Goal: Information Seeking & Learning: Learn about a topic

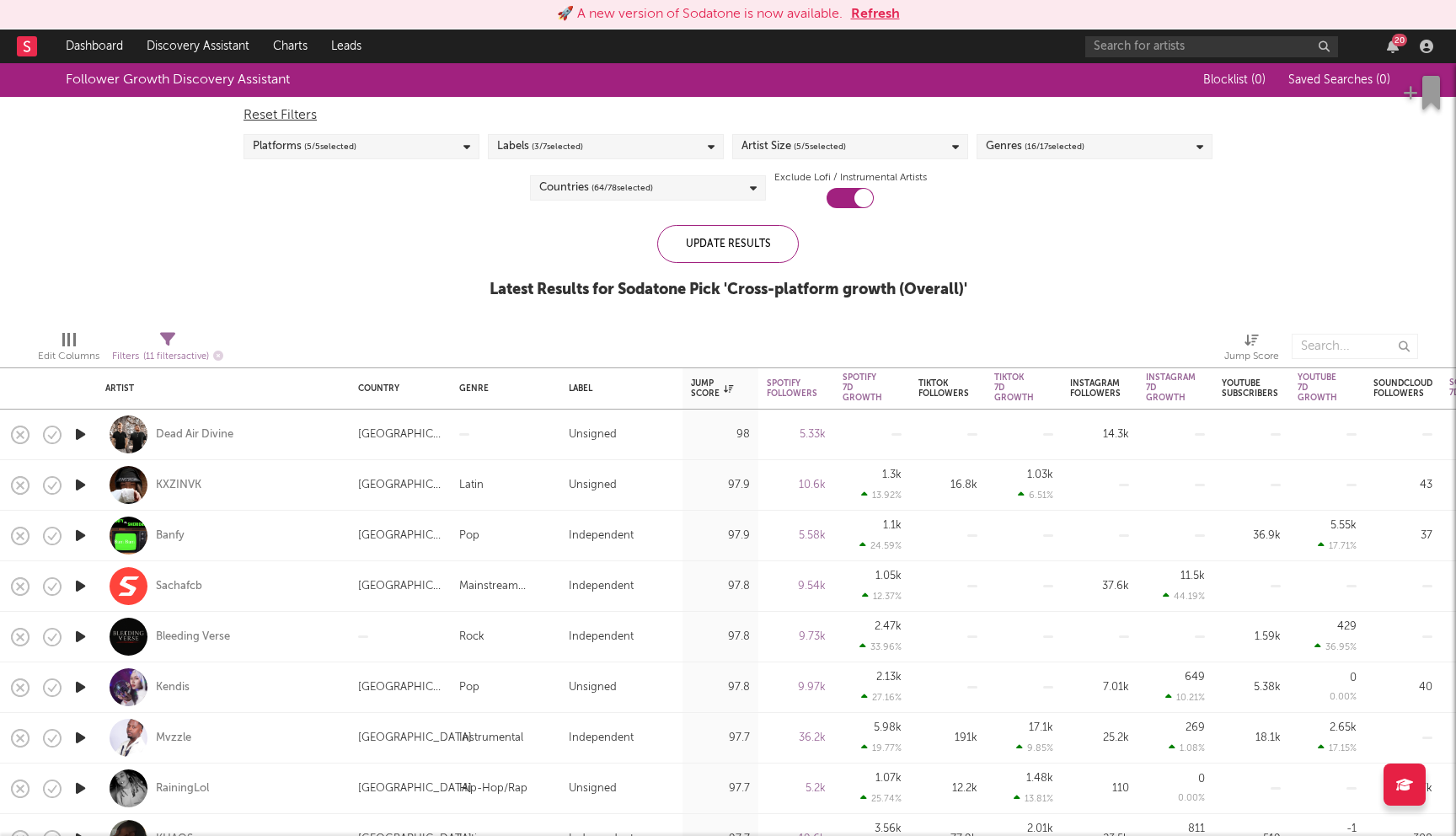
click at [865, 10] on button "Refresh" at bounding box center [875, 14] width 49 height 20
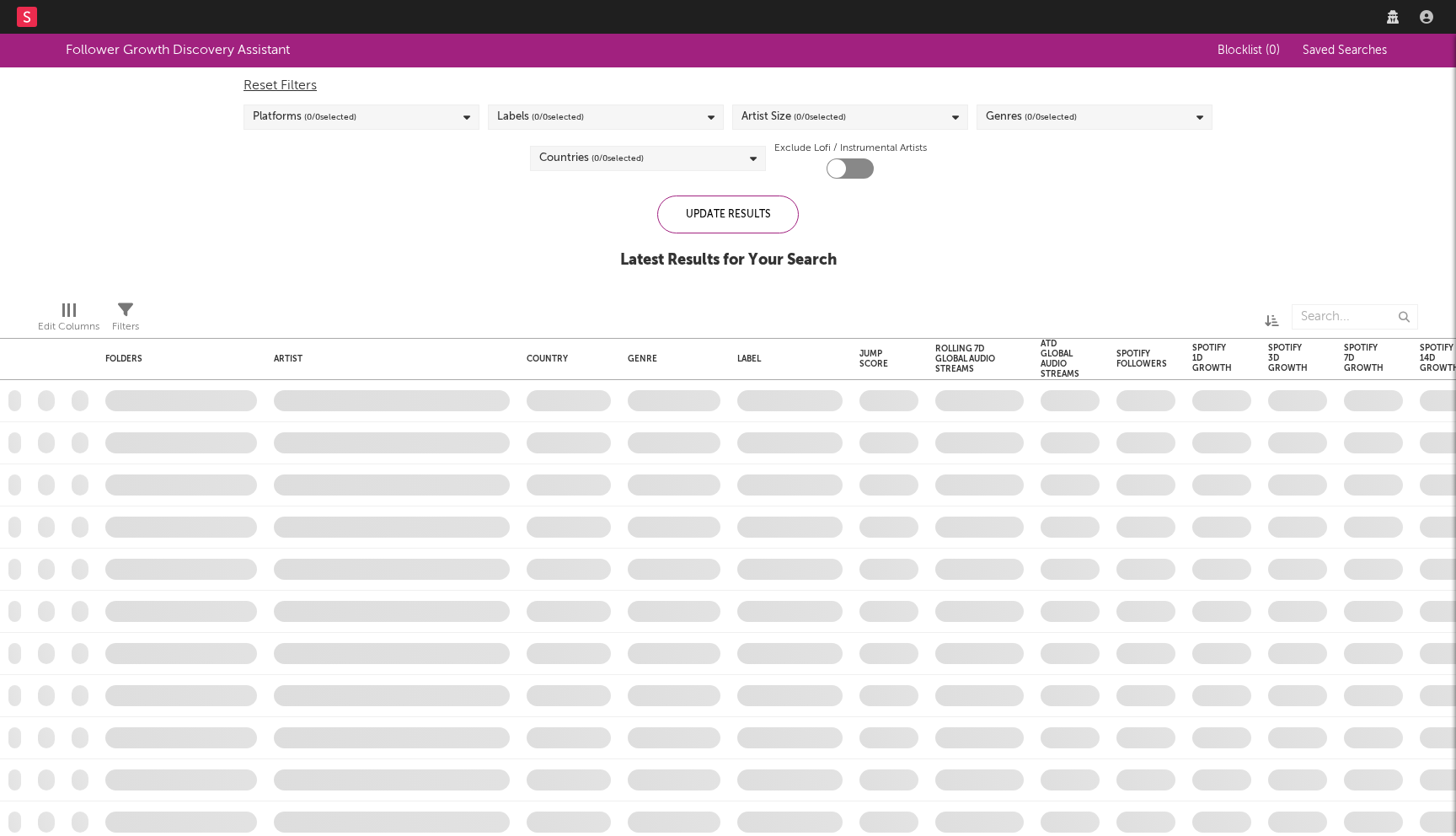
checkbox input "true"
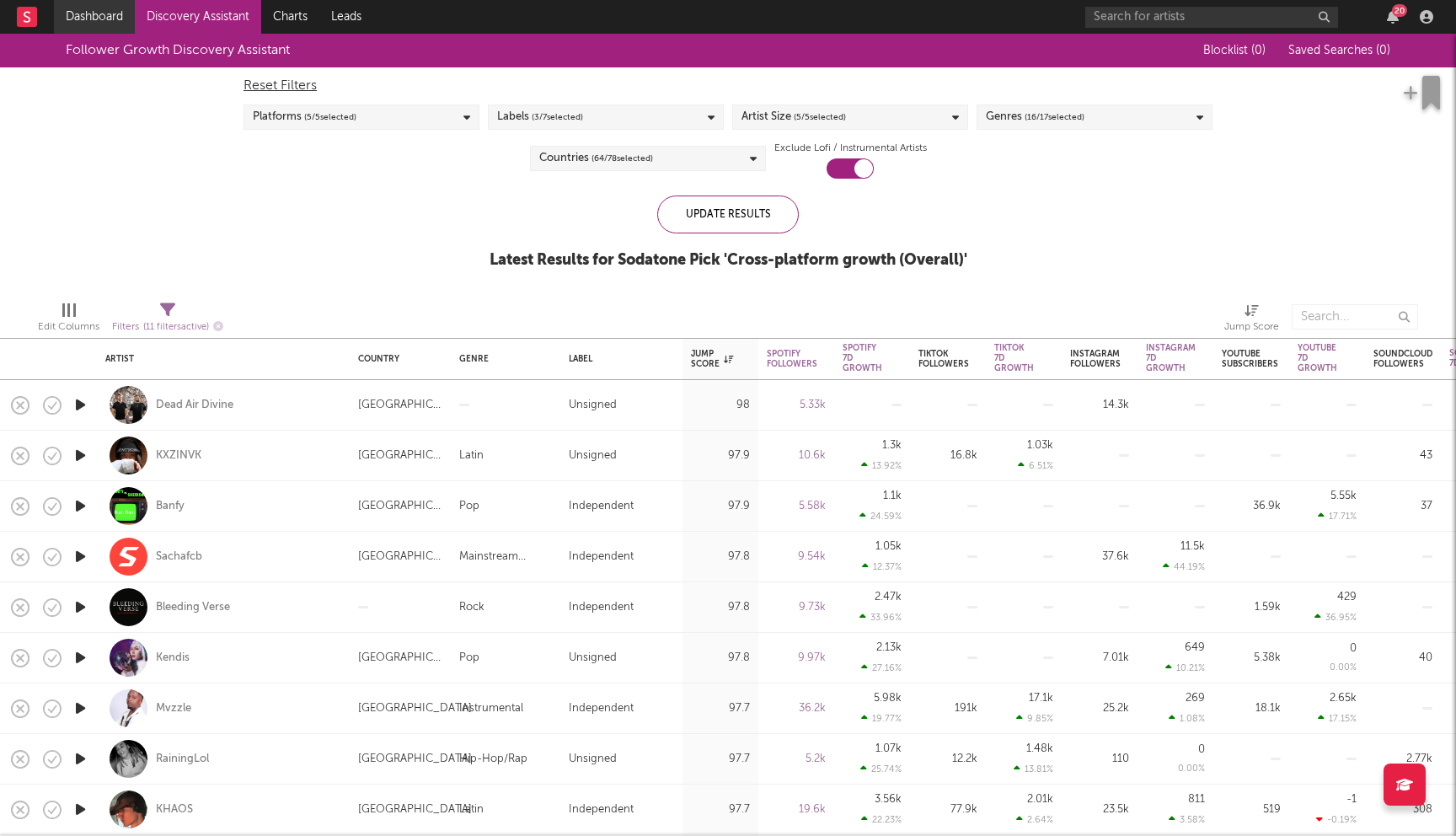
click at [118, 17] on link "Dashboard" at bounding box center [94, 17] width 81 height 34
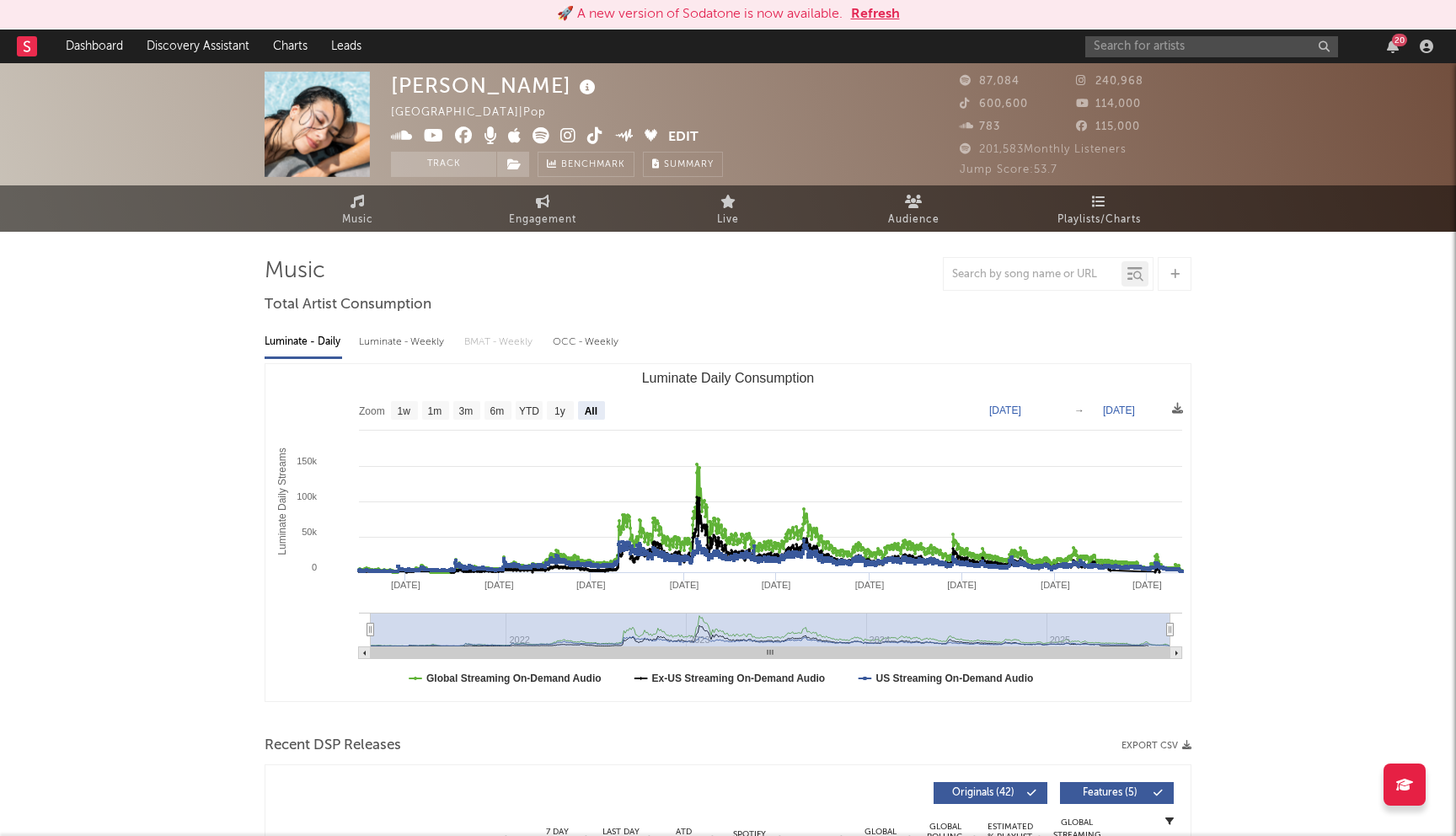
select select "All"
click at [1171, 39] on input "text" at bounding box center [1211, 47] width 253 height 21
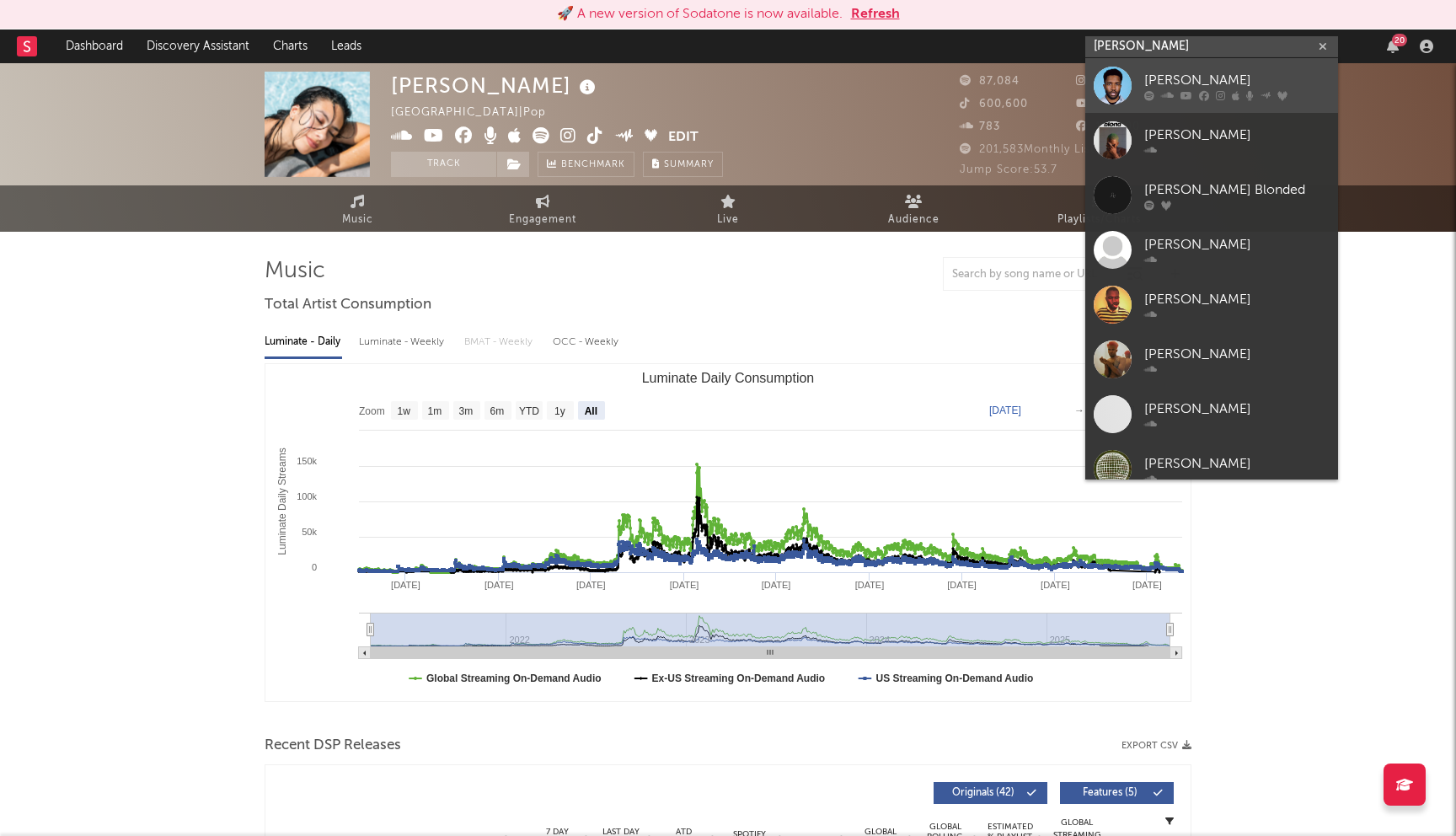
type input "frank ocean"
click at [1172, 78] on div "[PERSON_NAME]" at bounding box center [1236, 80] width 185 height 20
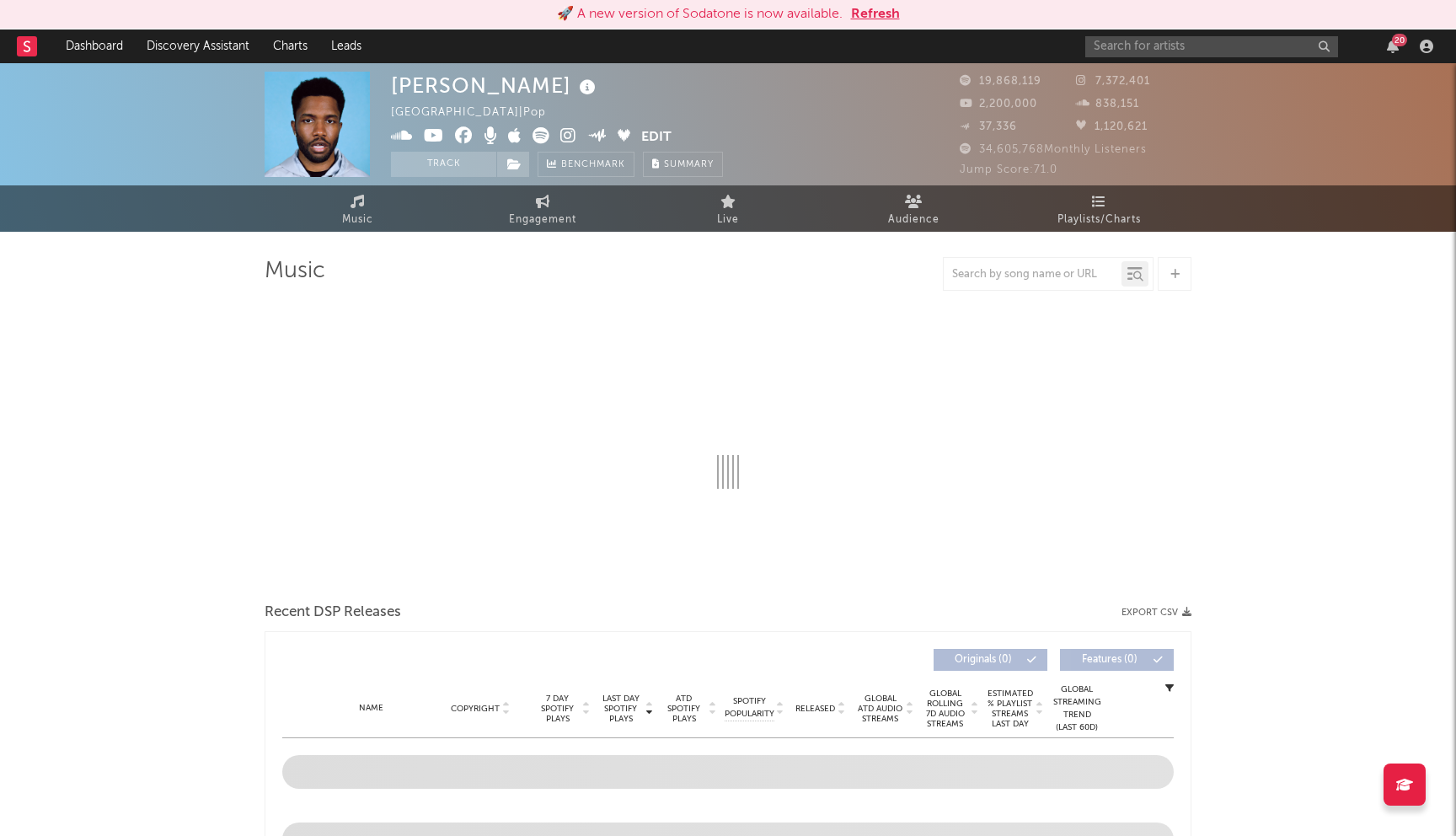
select select "6m"
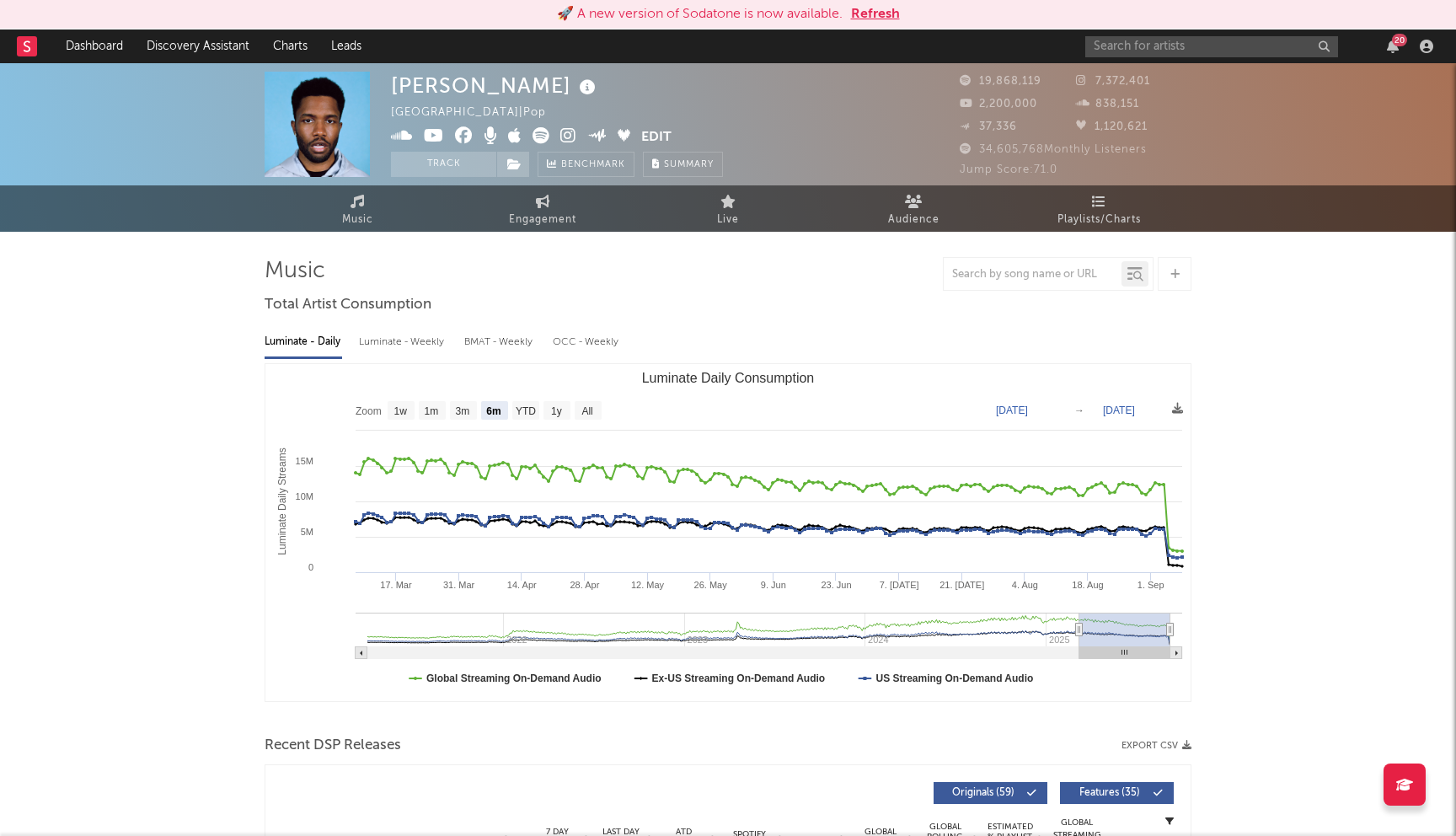
click at [873, 8] on button "Refresh" at bounding box center [875, 14] width 49 height 20
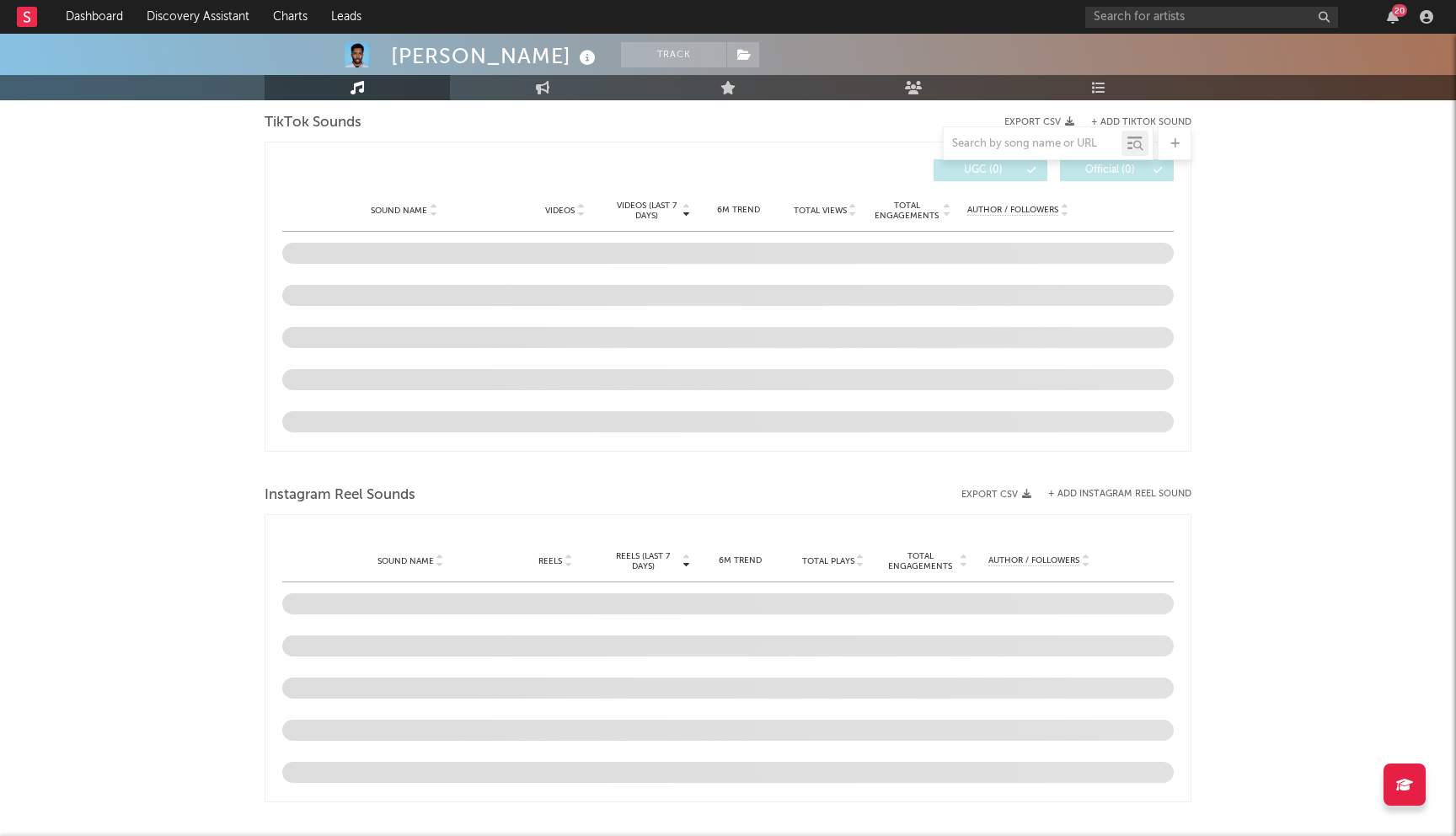
select select "6m"
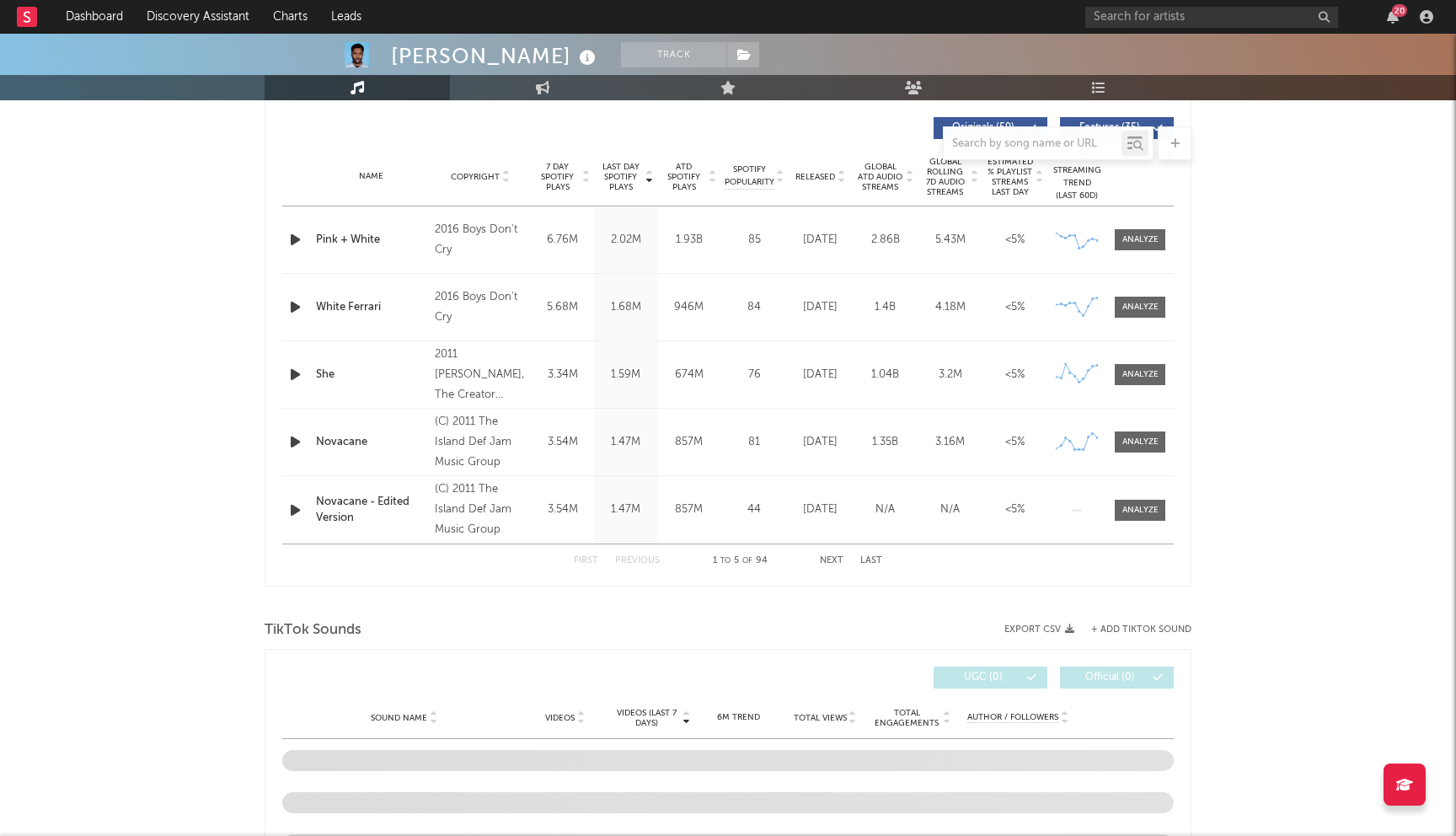
scroll to position [628, 0]
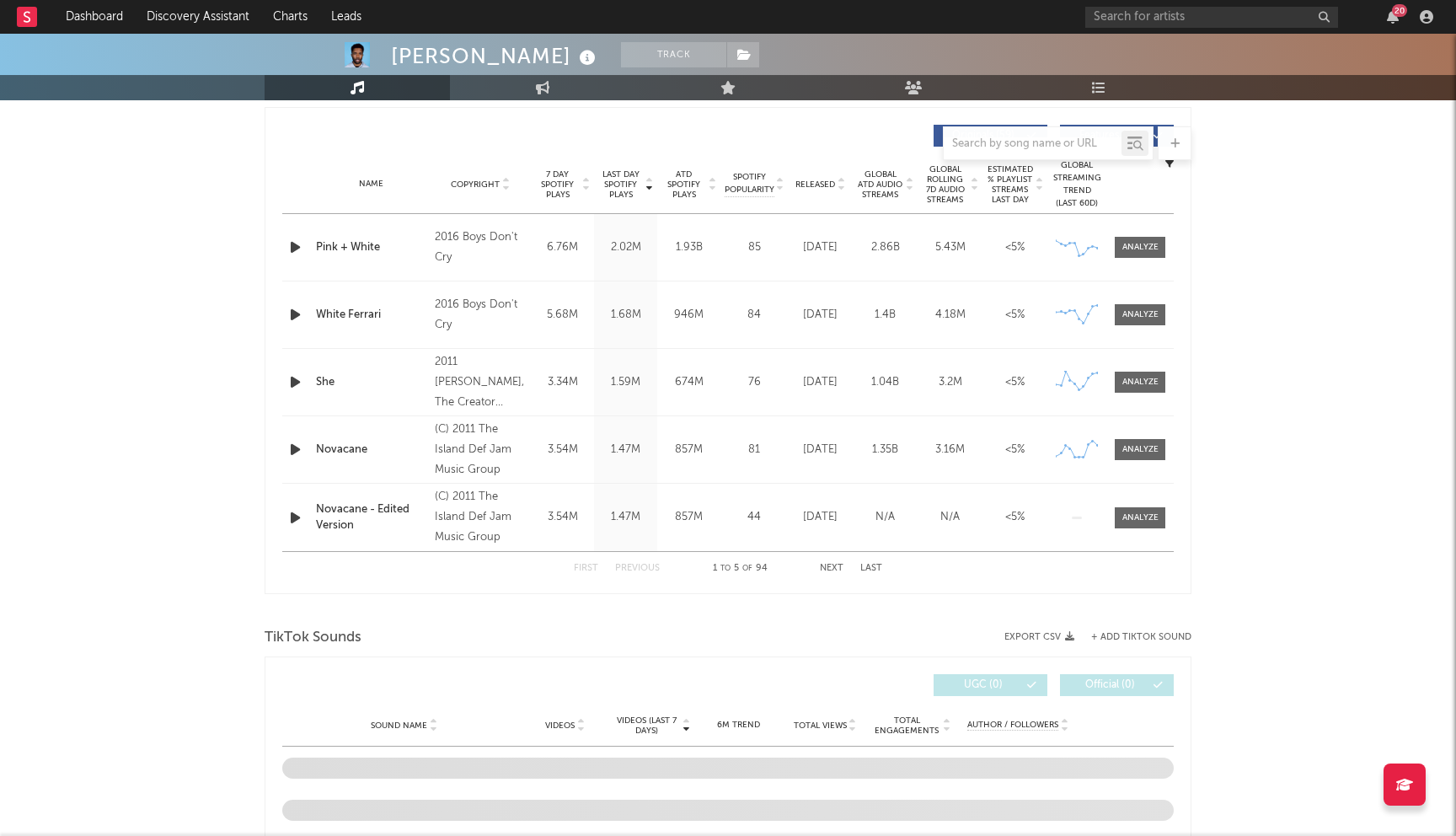
click at [822, 194] on div "Name Copyright Label Album Names Composer Names 7 Day Spotify Plays Last Day Sp…" at bounding box center [728, 184] width 891 height 59
click at [821, 186] on span "Released" at bounding box center [815, 184] width 40 height 10
click at [822, 186] on span "Released" at bounding box center [815, 184] width 40 height 10
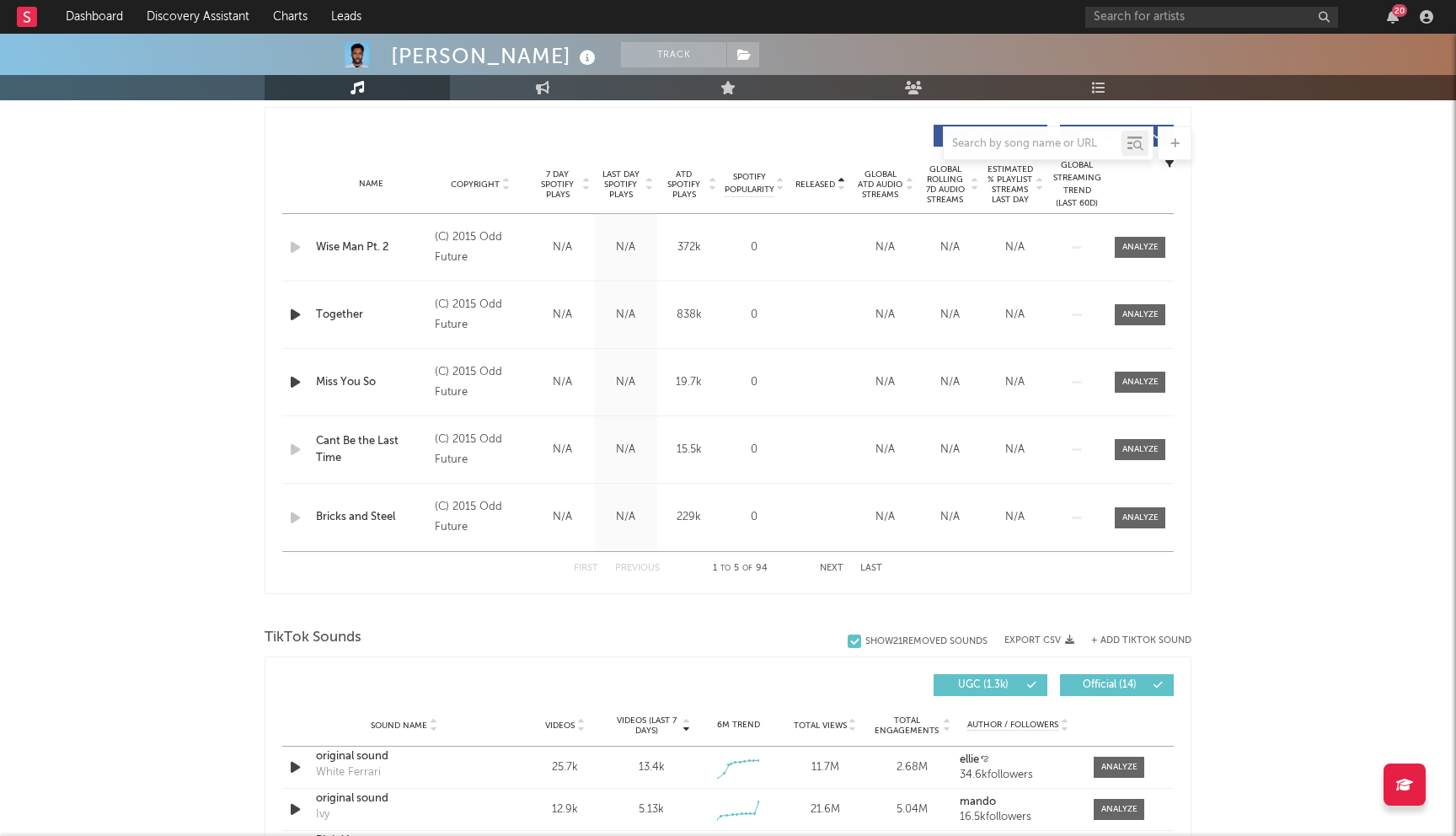
click at [830, 567] on button "Next" at bounding box center [832, 568] width 24 height 9
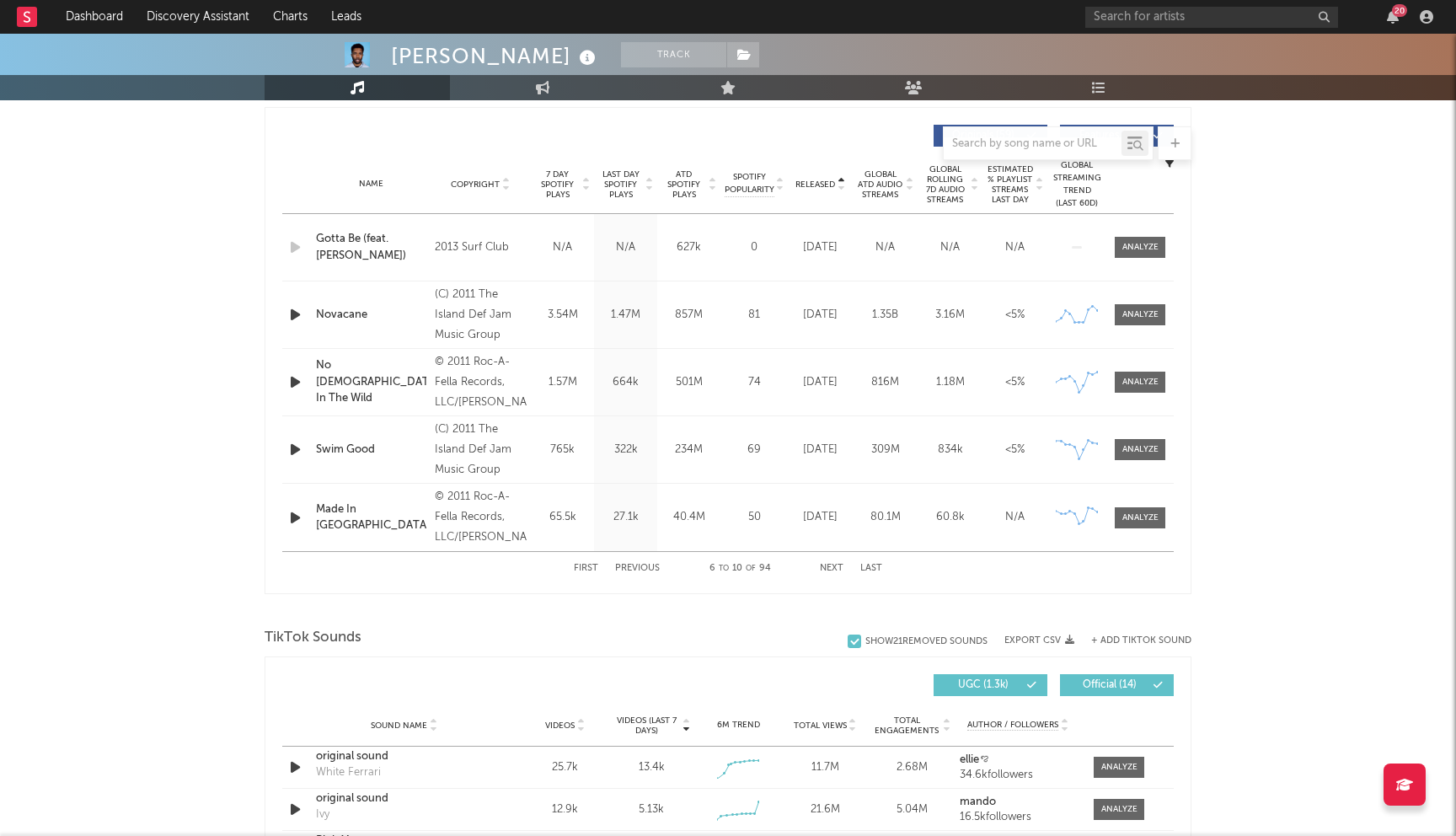
click at [830, 567] on button "Next" at bounding box center [832, 568] width 24 height 9
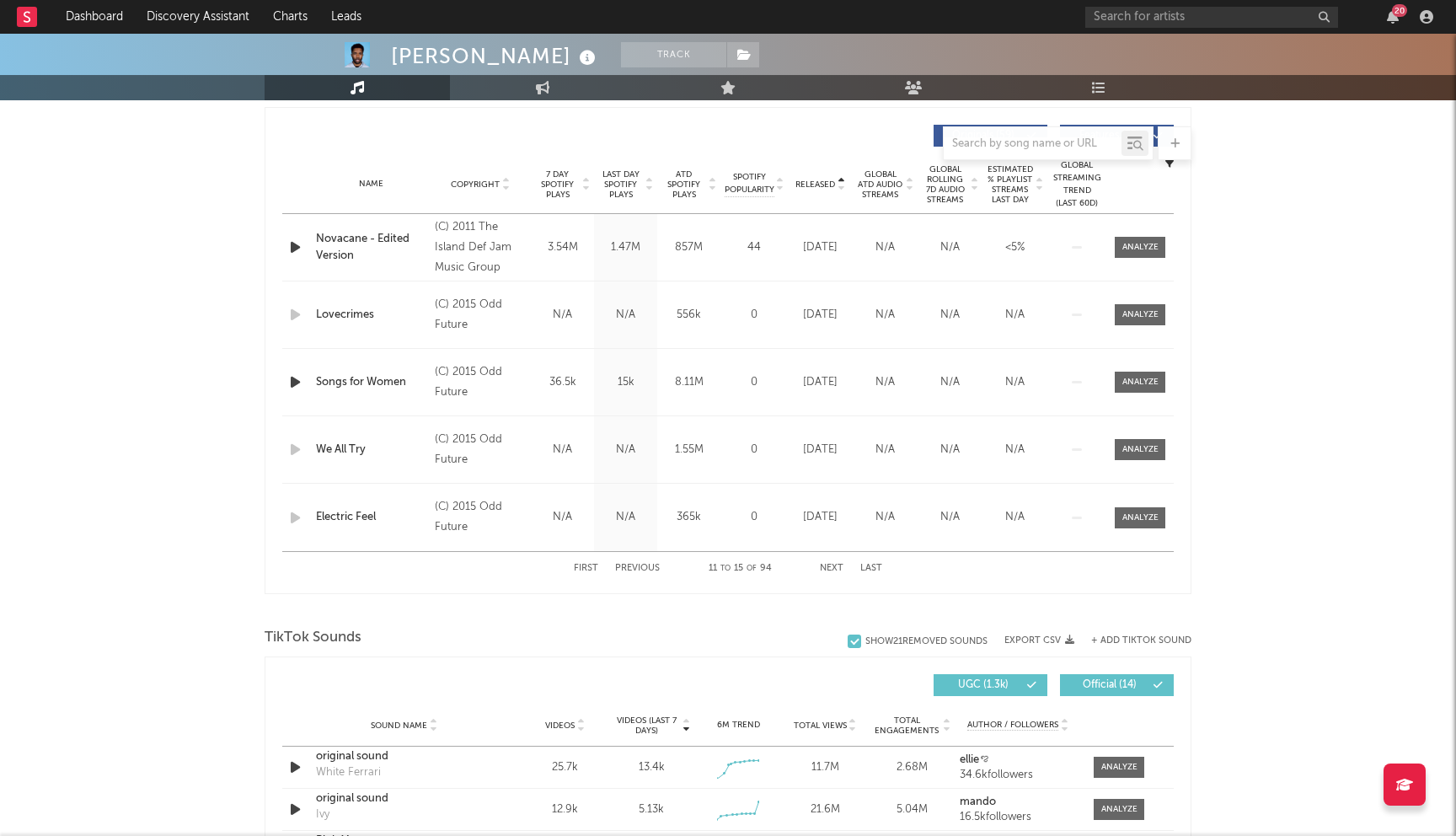
click at [830, 567] on button "Next" at bounding box center [832, 568] width 24 height 9
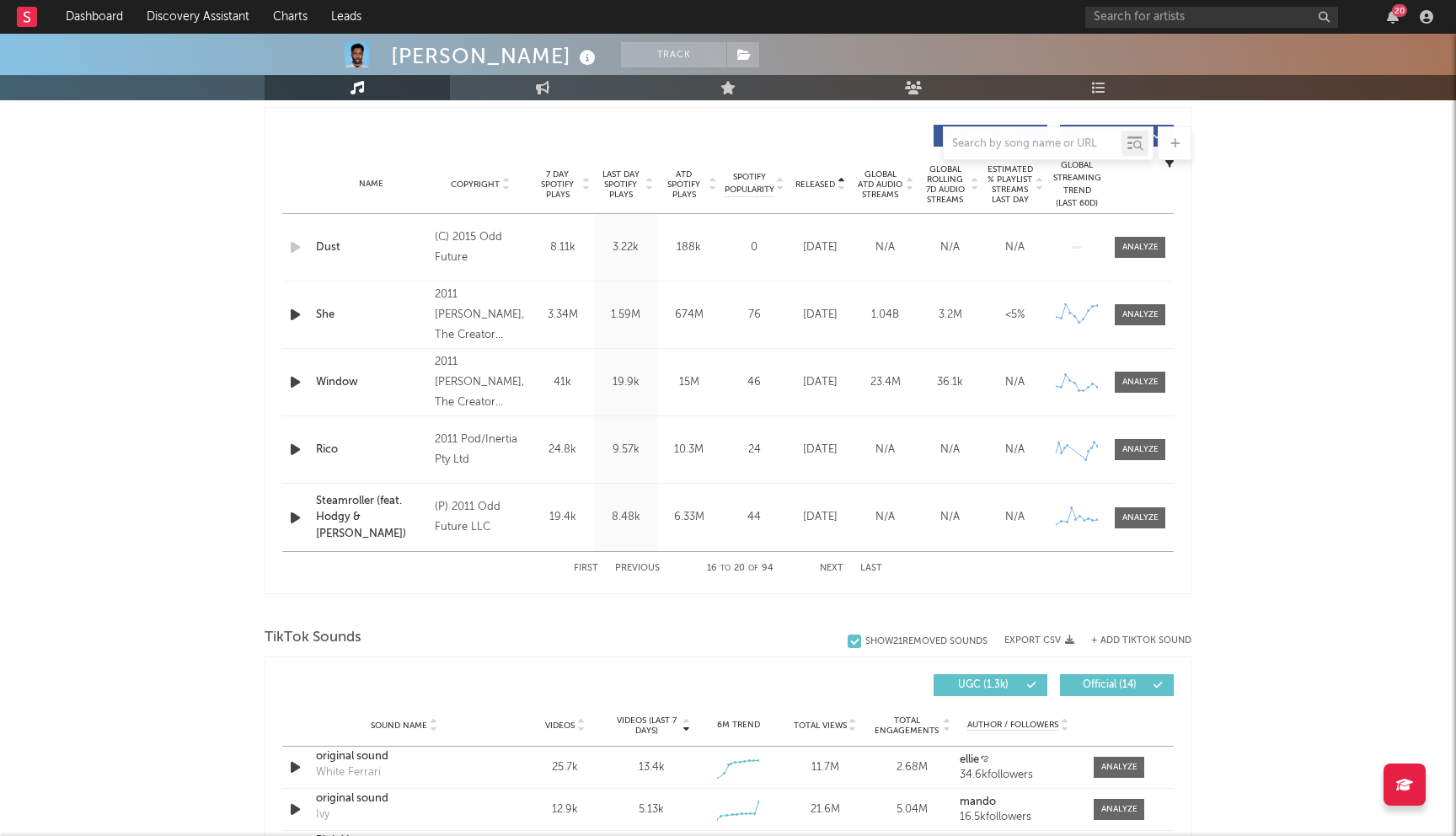
click at [830, 567] on button "Next" at bounding box center [832, 568] width 24 height 9
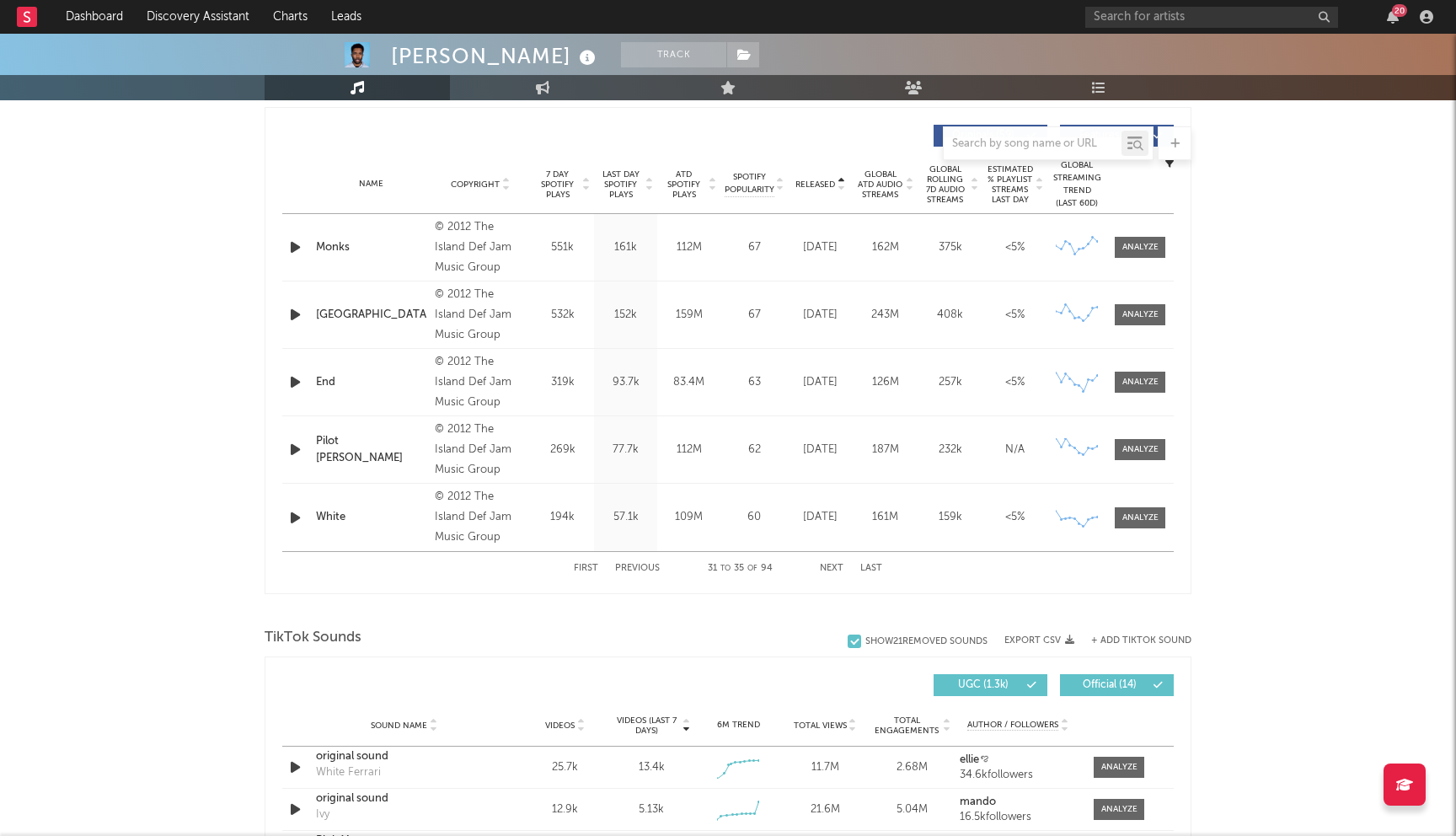
click at [830, 567] on button "Next" at bounding box center [832, 568] width 24 height 9
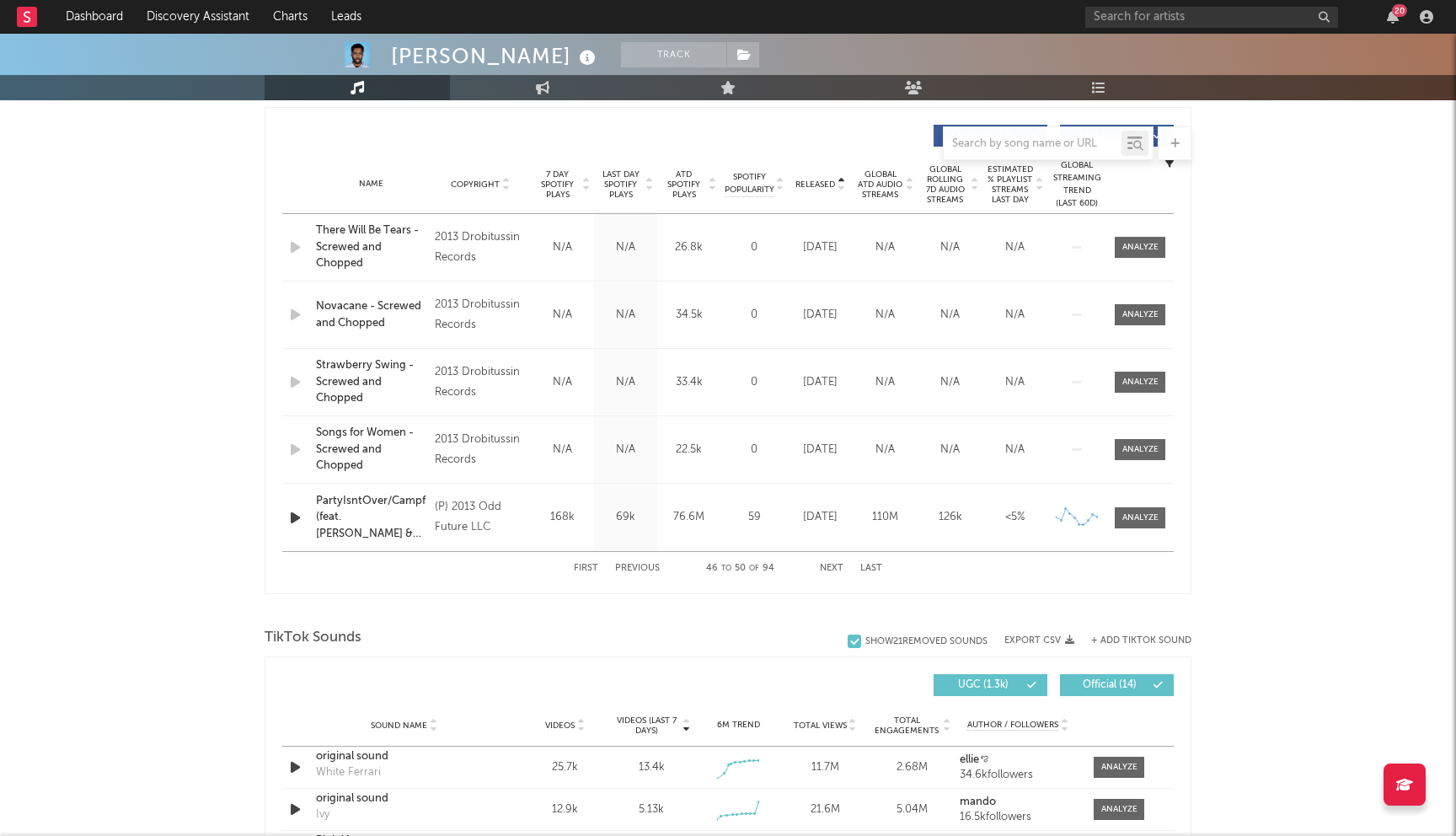
click at [830, 567] on button "Next" at bounding box center [832, 568] width 24 height 9
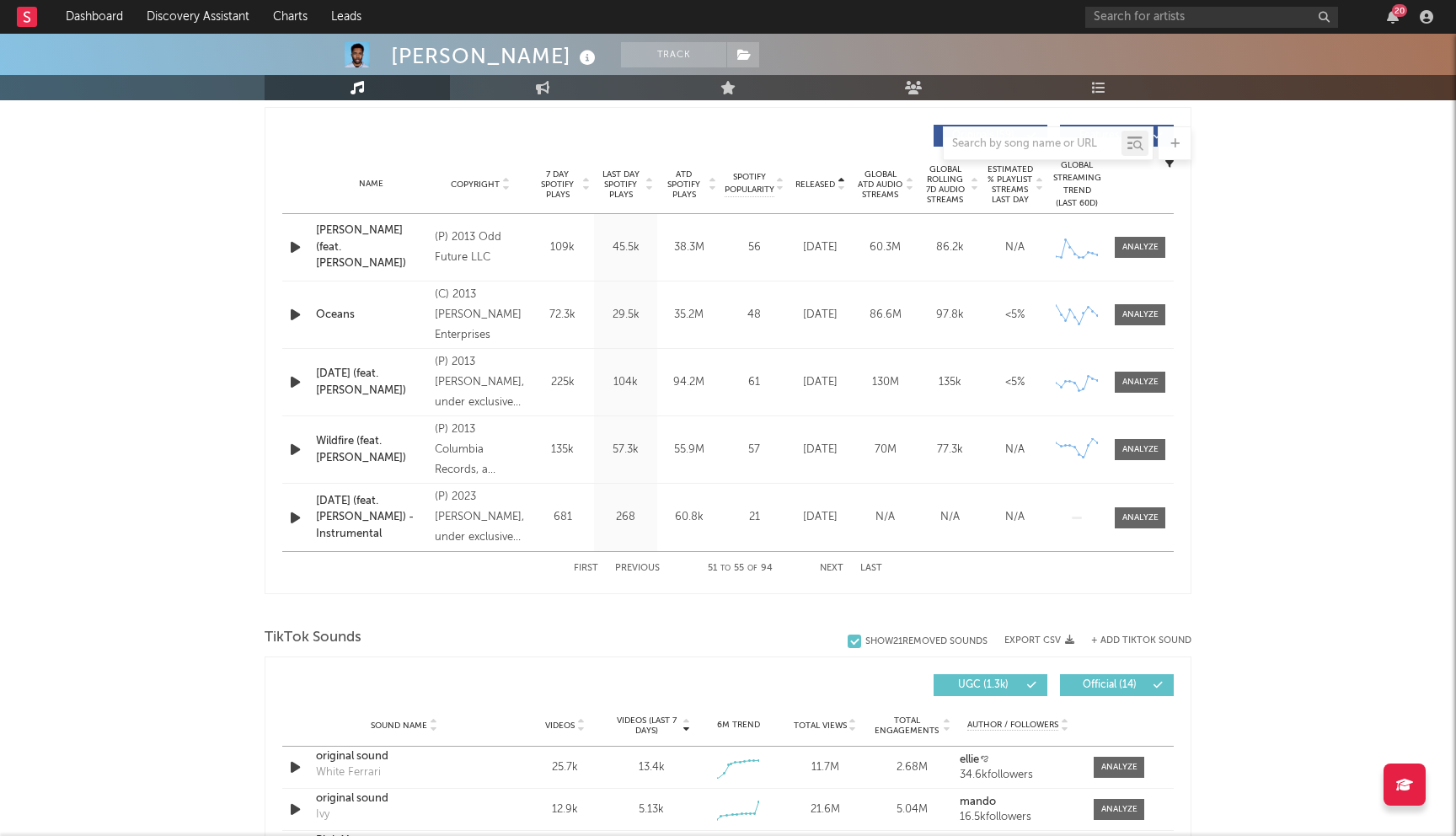
click at [830, 567] on button "Next" at bounding box center [832, 568] width 24 height 9
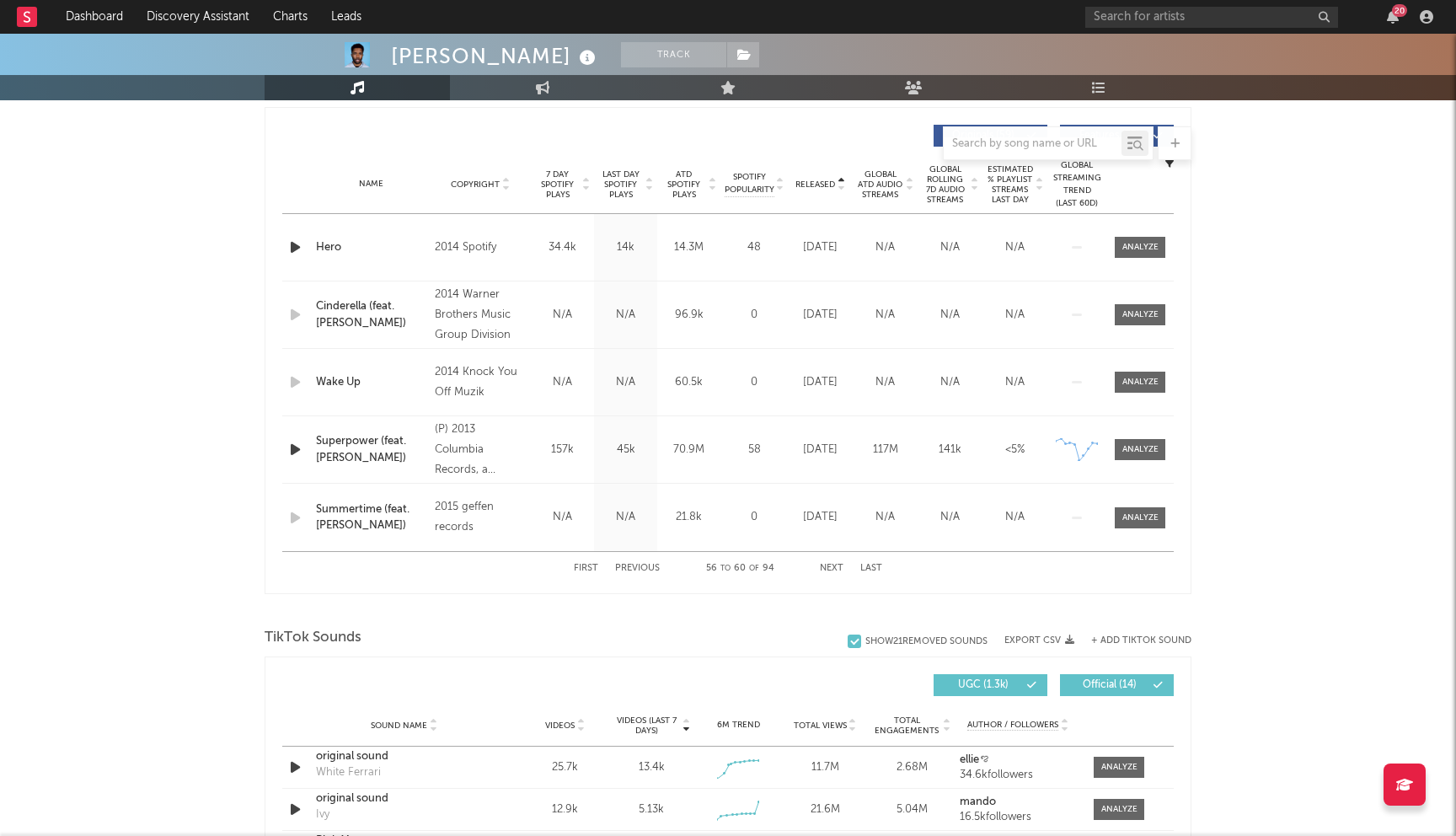
click at [830, 567] on button "Next" at bounding box center [832, 568] width 24 height 9
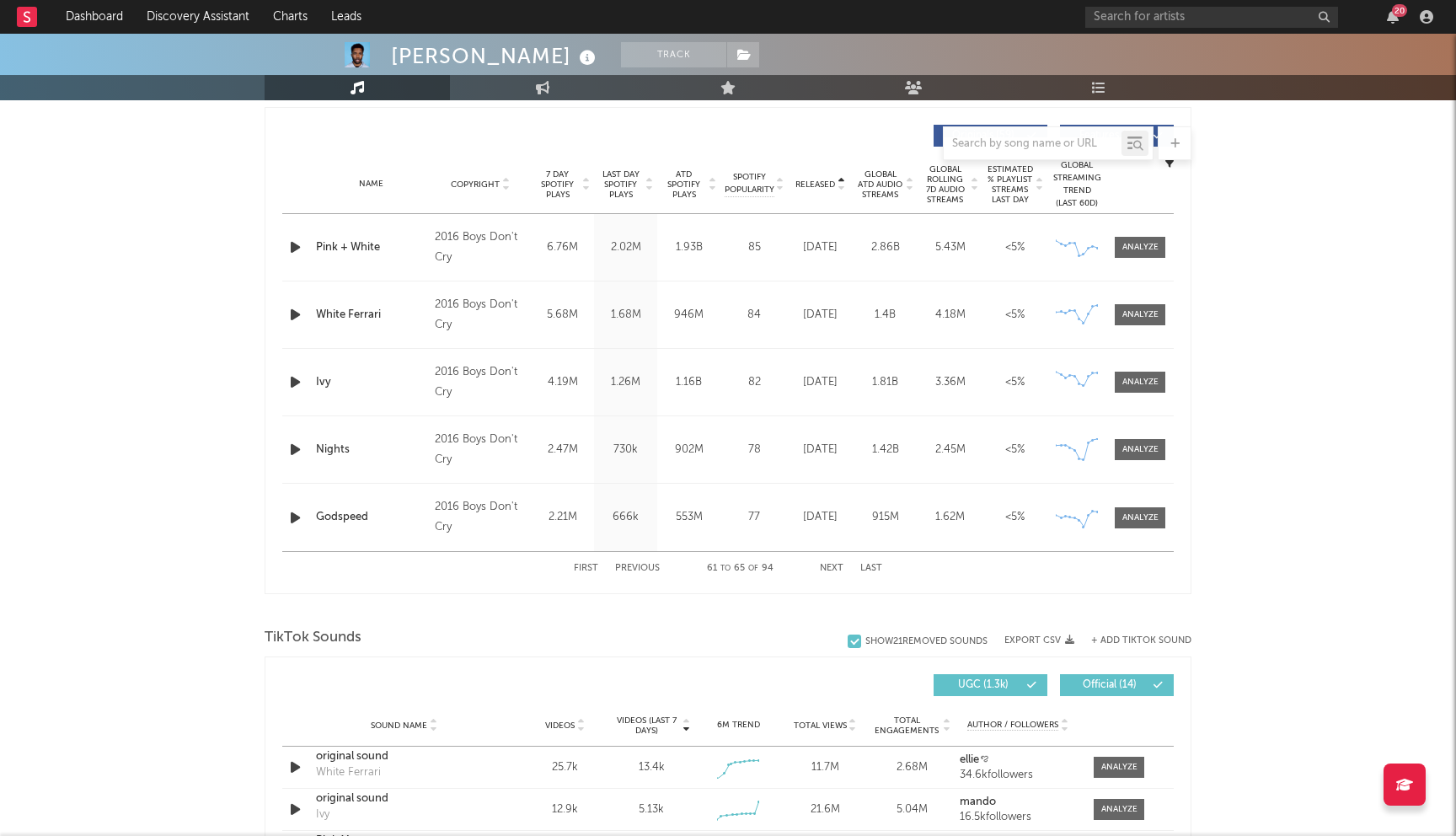
click at [830, 567] on button "Next" at bounding box center [832, 568] width 24 height 9
click at [824, 566] on button "Next" at bounding box center [832, 568] width 24 height 9
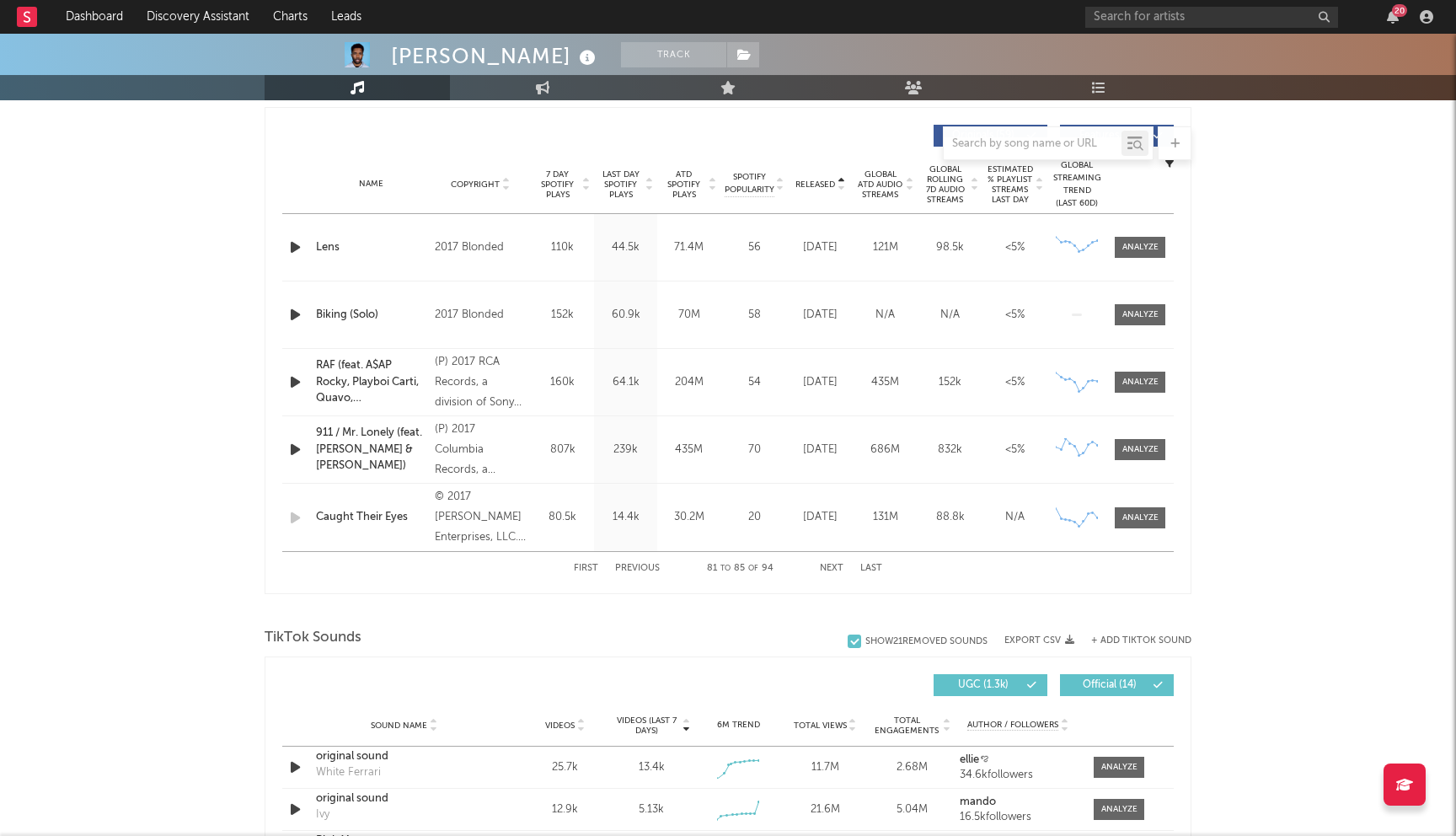
click at [646, 565] on button "Previous" at bounding box center [637, 568] width 44 height 9
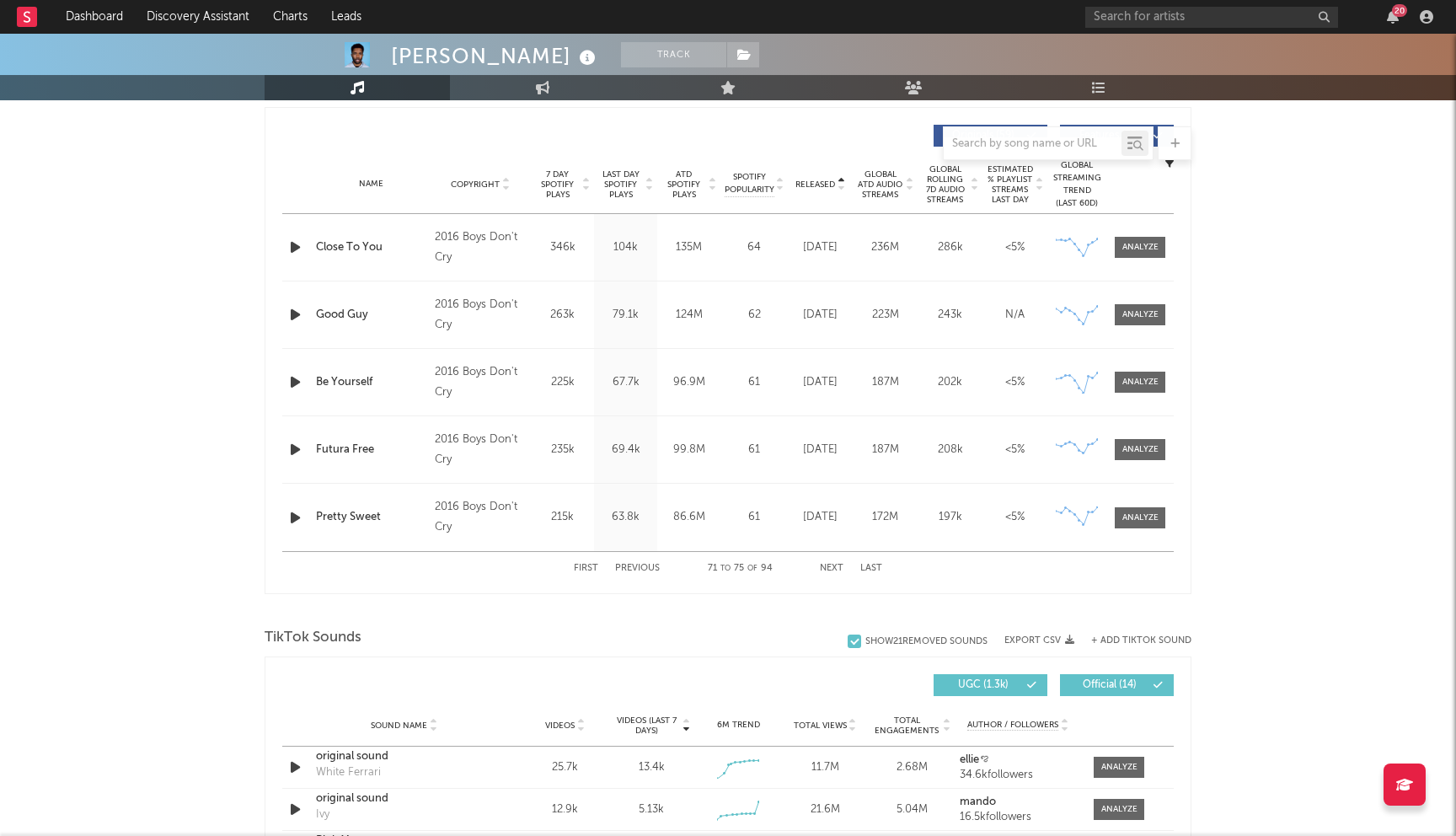
click at [646, 564] on button "Previous" at bounding box center [637, 568] width 44 height 9
click at [646, 563] on div "First Previous 66 to 70 of 94 Next Last" at bounding box center [728, 567] width 309 height 33
click at [645, 573] on div "First Previous 66 to 70 of 94 Next Last" at bounding box center [728, 567] width 309 height 33
click at [647, 567] on button "Previous" at bounding box center [637, 568] width 44 height 9
click at [646, 567] on button "Previous" at bounding box center [637, 568] width 44 height 9
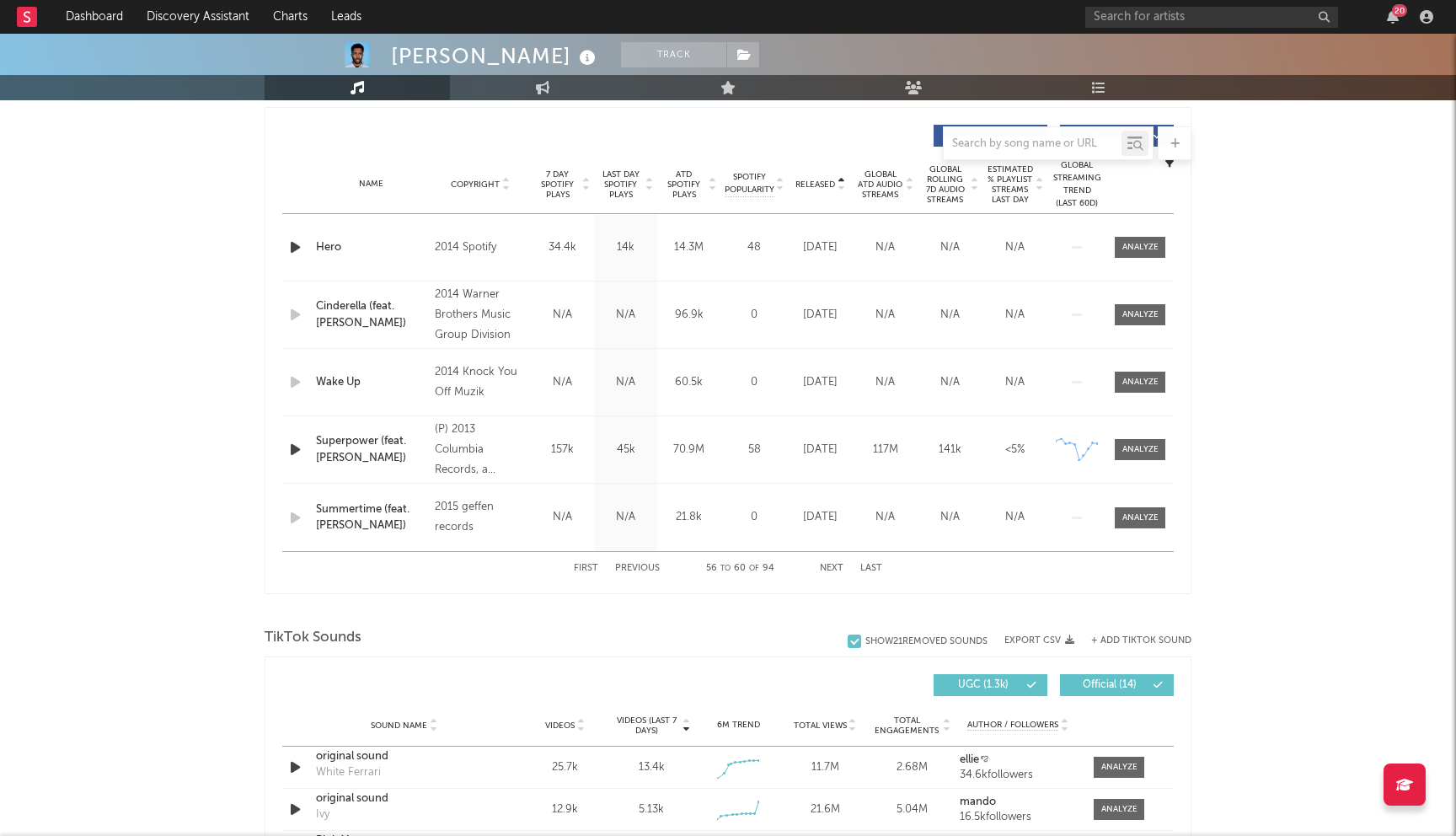
click at [828, 565] on button "Next" at bounding box center [832, 568] width 24 height 9
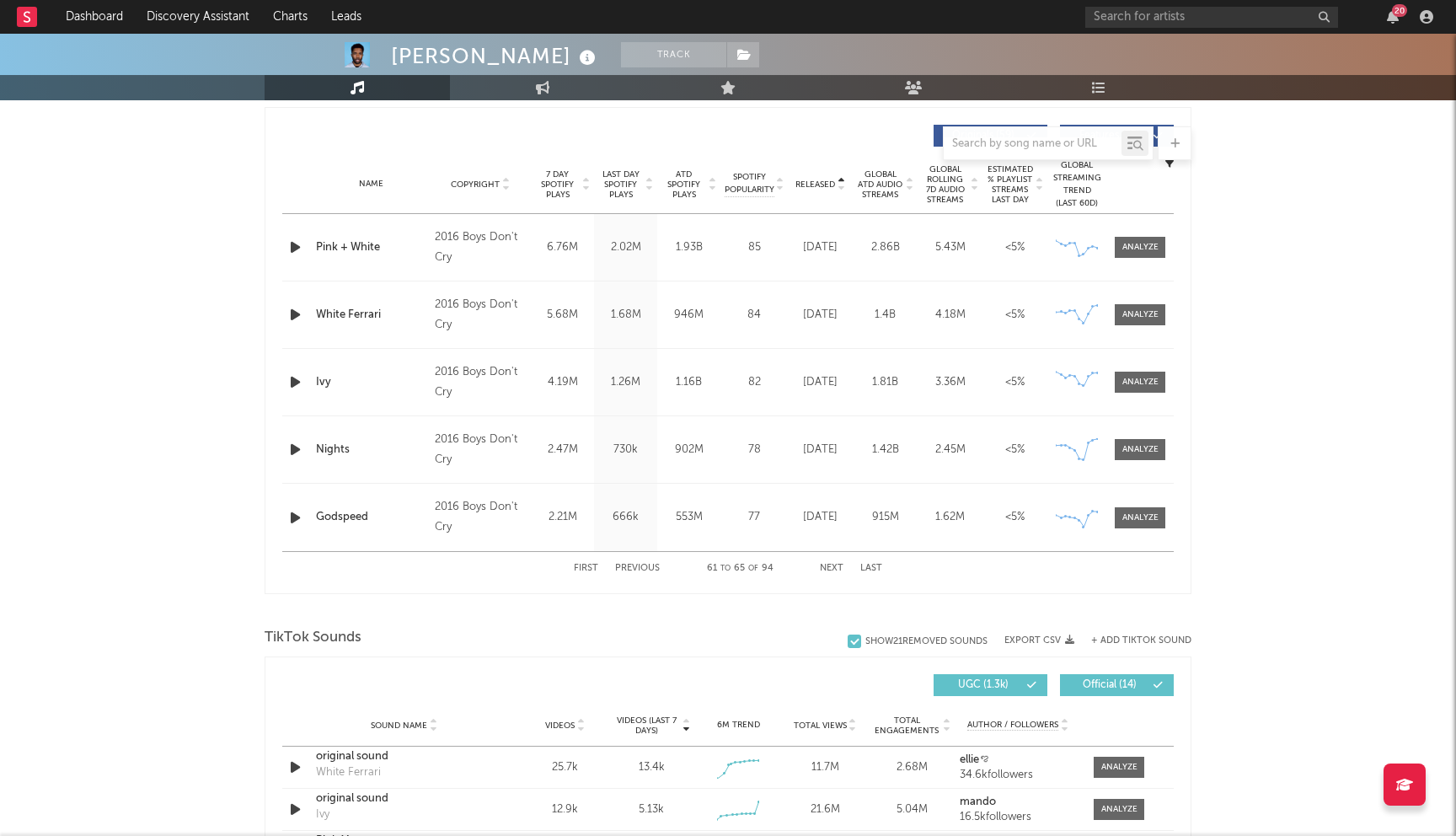
click at [833, 564] on button "Next" at bounding box center [832, 568] width 24 height 9
click at [829, 568] on button "Next" at bounding box center [832, 568] width 24 height 9
